Goal: Ask a question

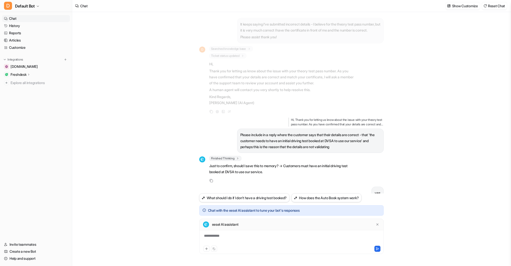
click at [14, 18] on link "Chat" at bounding box center [36, 18] width 68 height 7
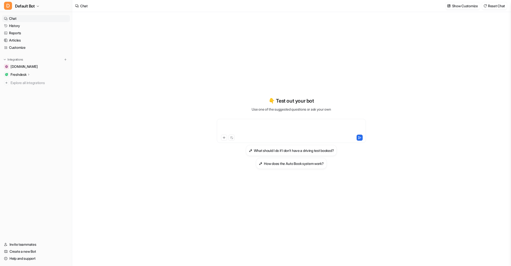
click at [240, 125] on div at bounding box center [291, 128] width 147 height 12
paste div
click at [360, 137] on icon at bounding box center [359, 138] width 3 height 3
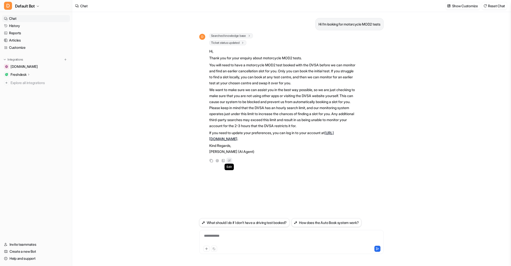
click at [228, 164] on icon at bounding box center [229, 161] width 5 height 7
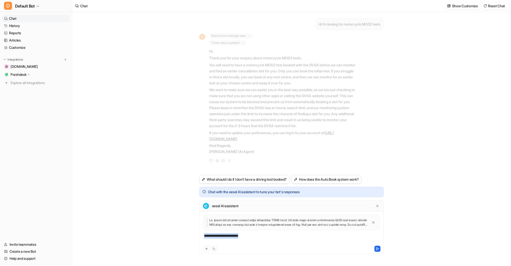
drag, startPoint x: 216, startPoint y: 230, endPoint x: 196, endPoint y: 227, distance: 19.9
click at [196, 228] on div "Hi I’m looking for motorcycle MOD2 tests D Searched knowledge base search_queri…" at bounding box center [291, 139] width 192 height 254
click at [376, 248] on icon at bounding box center [377, 249] width 3 height 3
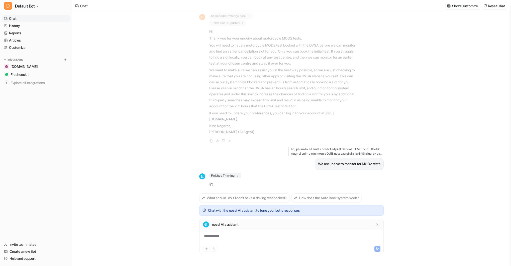
scroll to position [33, 0]
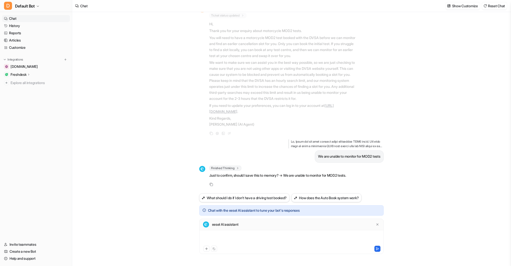
click at [266, 240] on div at bounding box center [291, 240] width 182 height 12
click at [377, 249] on icon at bounding box center [377, 249] width 3 height 3
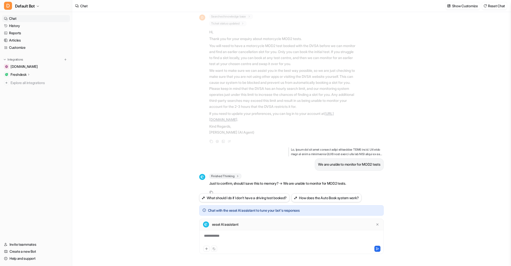
scroll to position [0, 0]
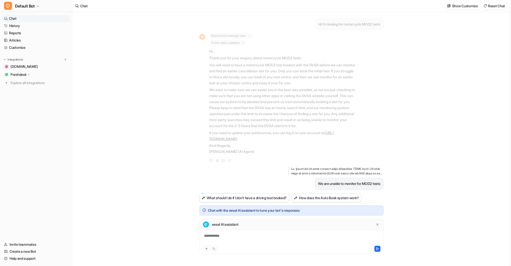
click at [23, 18] on link "Chat" at bounding box center [36, 18] width 68 height 7
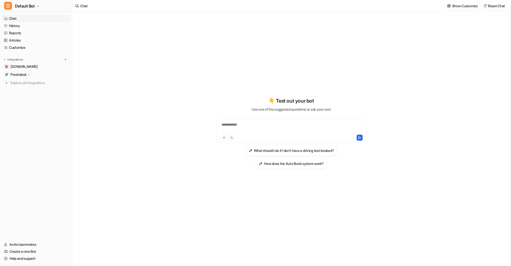
click at [243, 128] on div "**********" at bounding box center [291, 128] width 147 height 12
paste div
click at [360, 137] on icon at bounding box center [360, 138] width 4 height 4
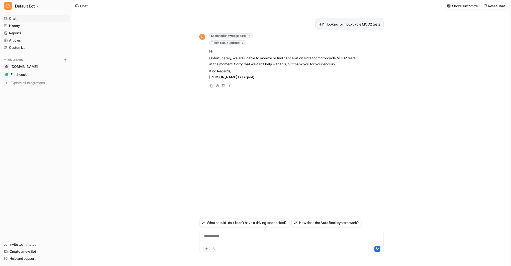
click at [25, 73] on p "Freshdesk" at bounding box center [19, 74] width 16 height 5
click at [26, 94] on p "AI Agent" at bounding box center [21, 96] width 13 height 5
